Goal: Transaction & Acquisition: Purchase product/service

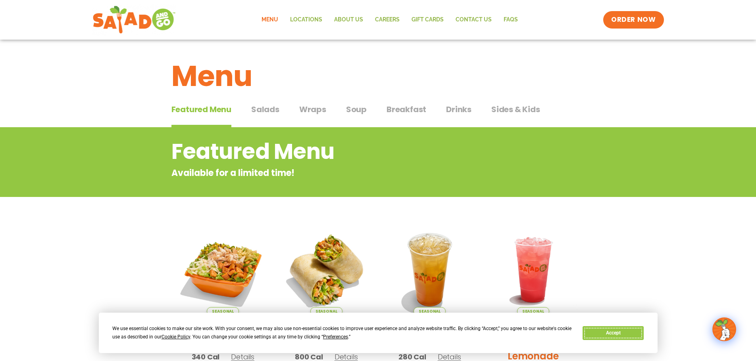
click at [614, 334] on button "Accept" at bounding box center [612, 333] width 61 height 14
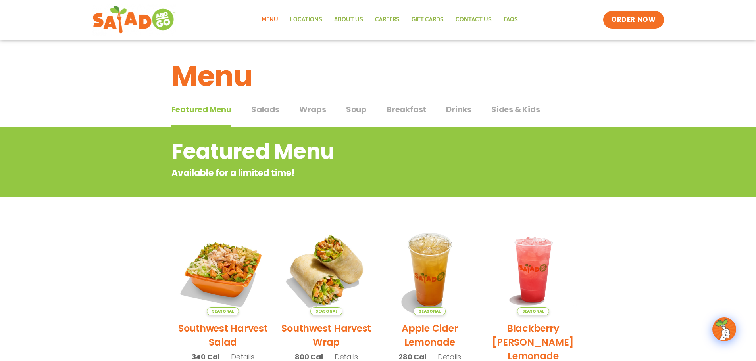
click at [319, 112] on span "Wraps" at bounding box center [312, 110] width 27 height 12
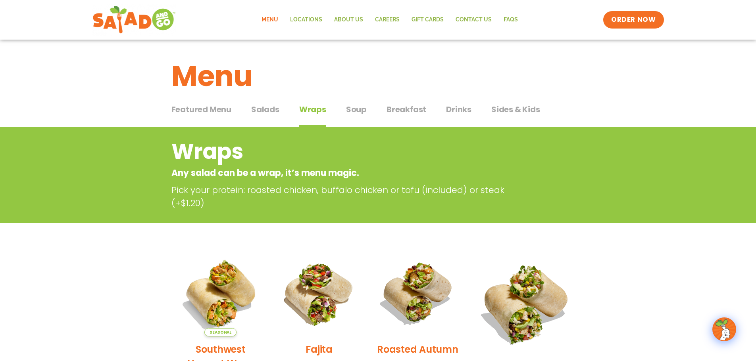
click at [275, 111] on span "Salads" at bounding box center [265, 110] width 28 height 12
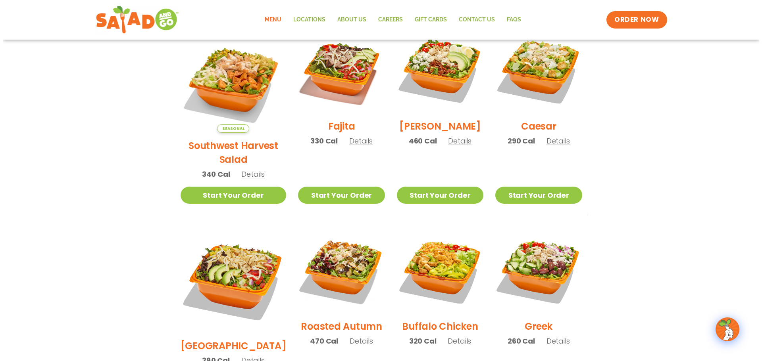
scroll to position [238, 0]
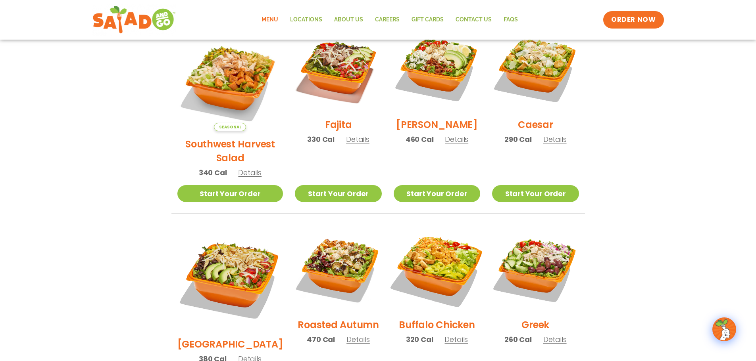
click at [425, 251] on img at bounding box center [437, 269] width 102 height 102
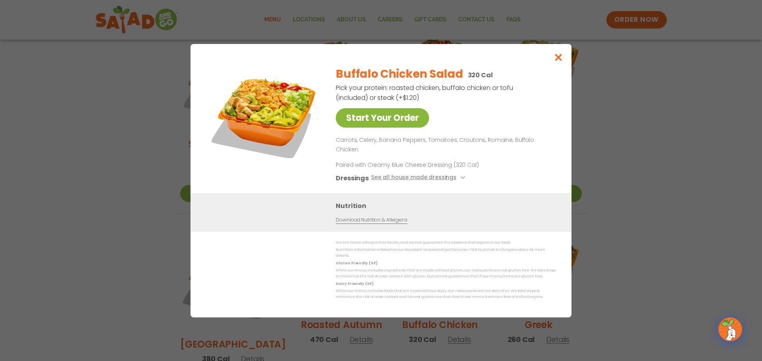
click at [388, 128] on link "Start Your Order" at bounding box center [382, 117] width 93 height 19
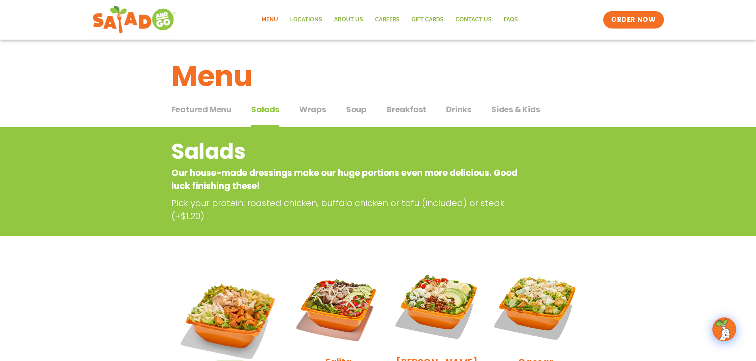
click at [387, 107] on span "Breakfast" at bounding box center [406, 110] width 40 height 12
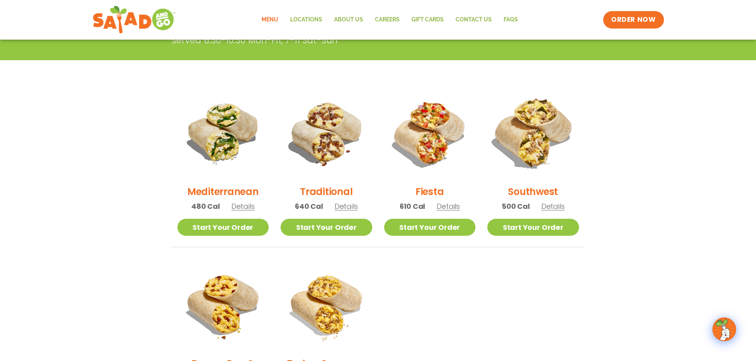
scroll to position [159, 0]
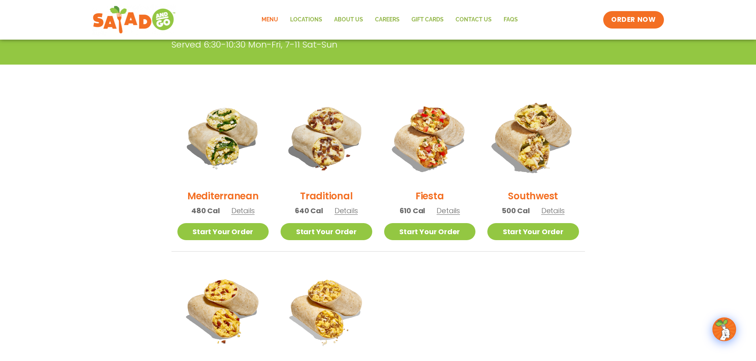
click at [528, 136] on img at bounding box center [532, 137] width 107 height 107
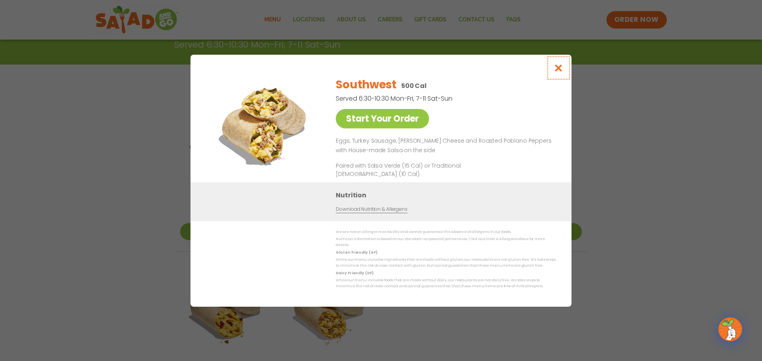
click at [559, 67] on icon "Close modal" at bounding box center [558, 68] width 10 height 8
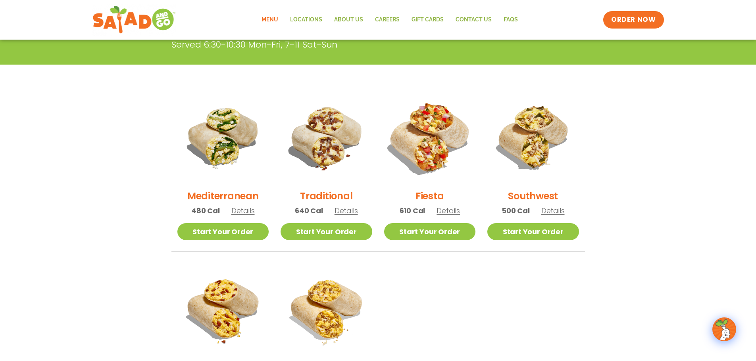
click at [426, 127] on img at bounding box center [429, 137] width 107 height 107
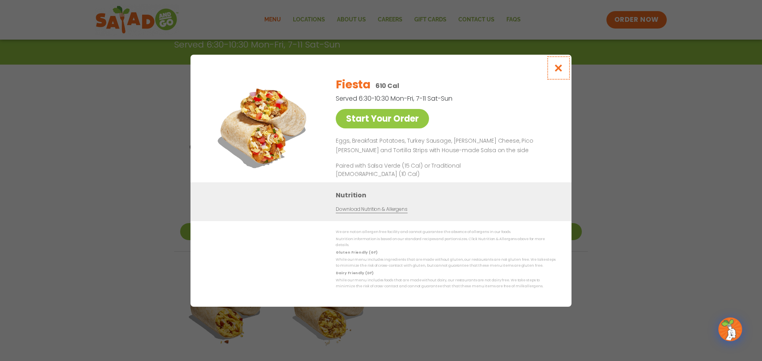
click at [557, 70] on icon "Close modal" at bounding box center [558, 68] width 10 height 8
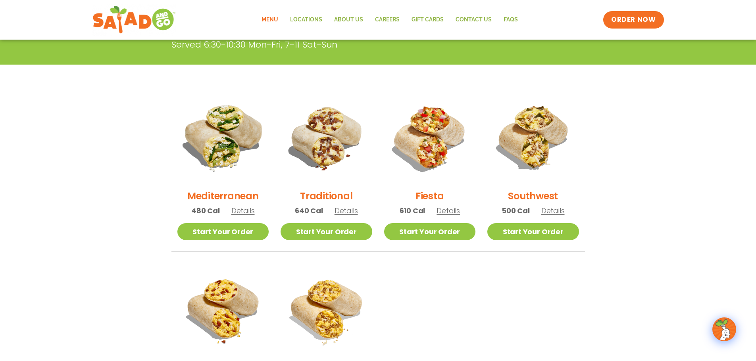
click at [230, 143] on img at bounding box center [222, 137] width 107 height 107
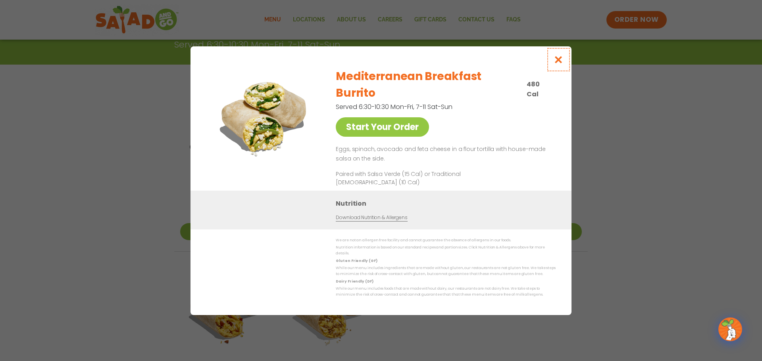
click at [555, 64] on icon "Close modal" at bounding box center [558, 60] width 10 height 8
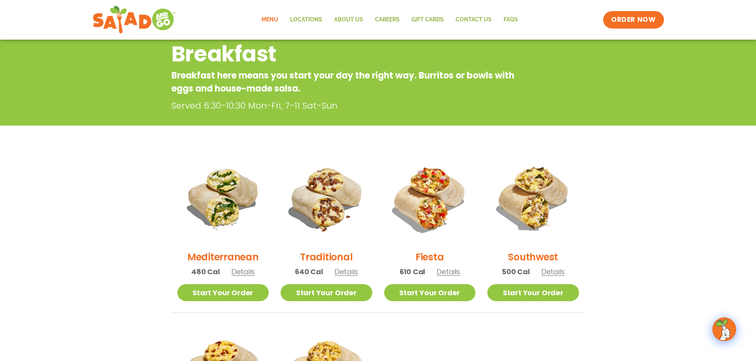
scroll to position [40, 0]
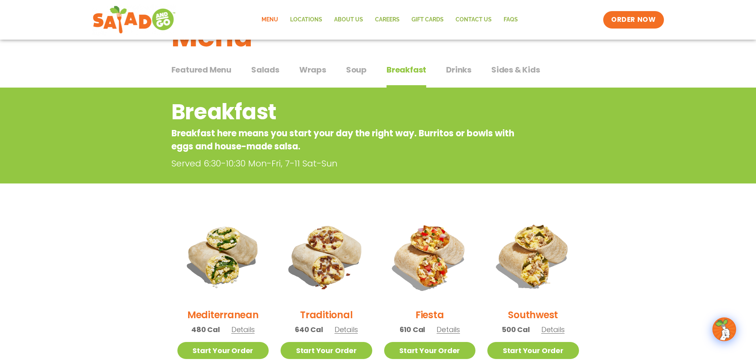
click at [454, 68] on span "Drinks" at bounding box center [458, 70] width 25 height 12
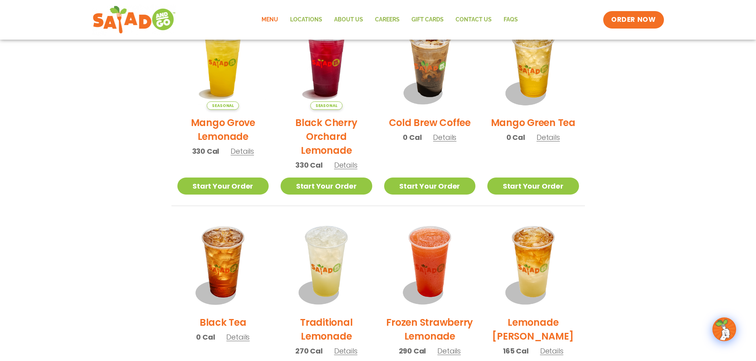
scroll to position [436, 0]
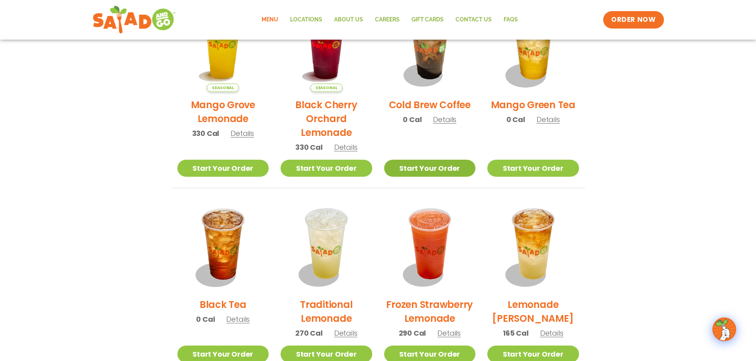
click at [427, 165] on link "Start Your Order" at bounding box center [430, 168] width 92 height 17
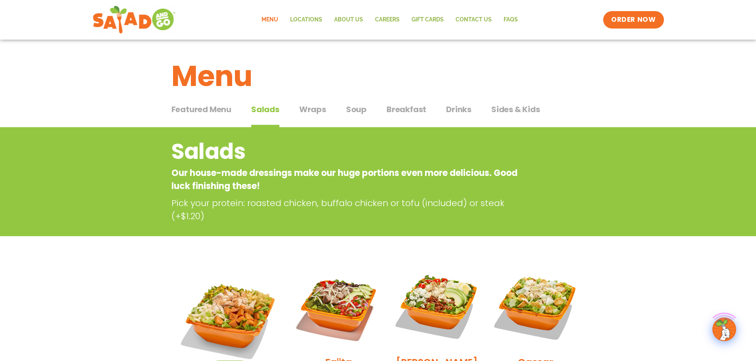
scroll to position [40, 0]
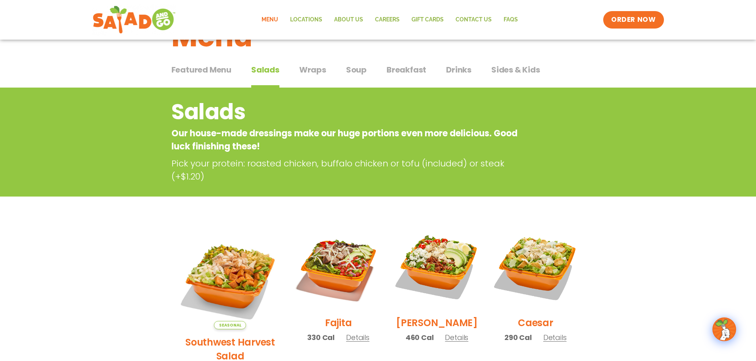
click at [317, 67] on span "Wraps" at bounding box center [312, 70] width 27 height 12
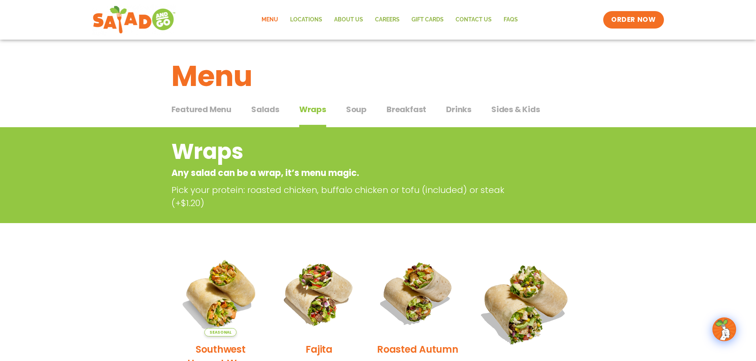
click at [251, 110] on span "Salads" at bounding box center [265, 110] width 28 height 12
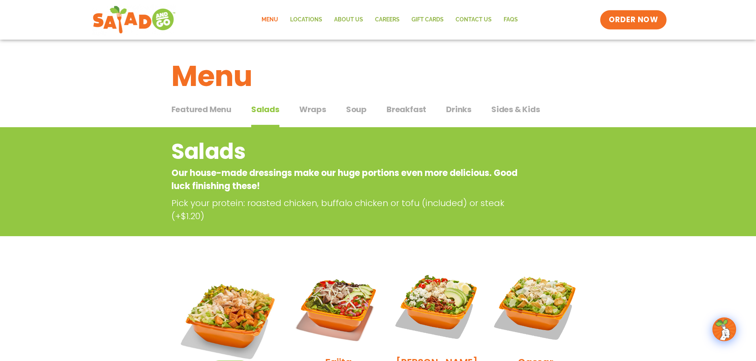
click at [649, 20] on span "ORDER NOW" at bounding box center [632, 20] width 49 height 10
